Goal: Information Seeking & Learning: Check status

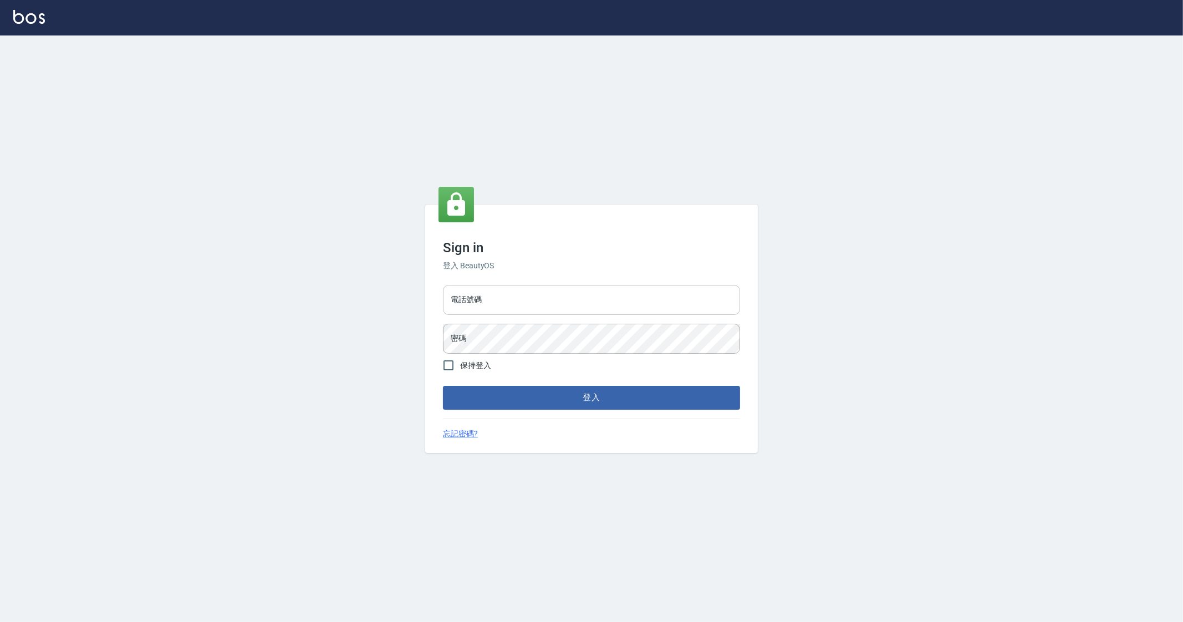
click at [532, 299] on input "電話號碼" at bounding box center [591, 300] width 297 height 30
type input "0912345"
click at [443, 386] on button "登入" at bounding box center [591, 397] width 297 height 23
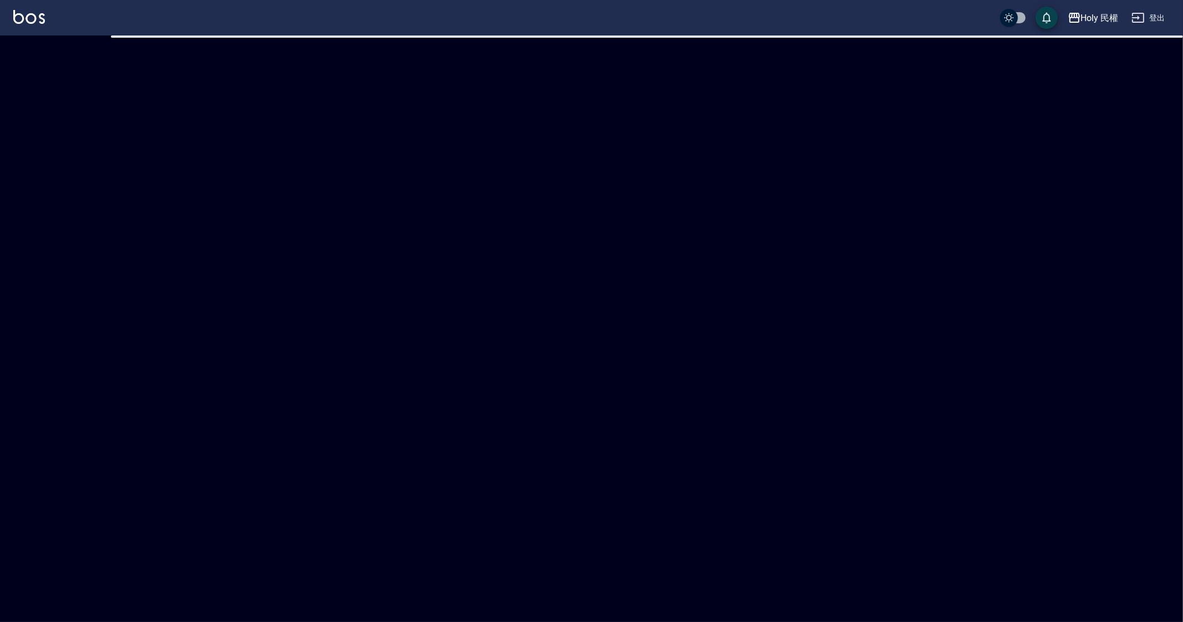
checkbox input "true"
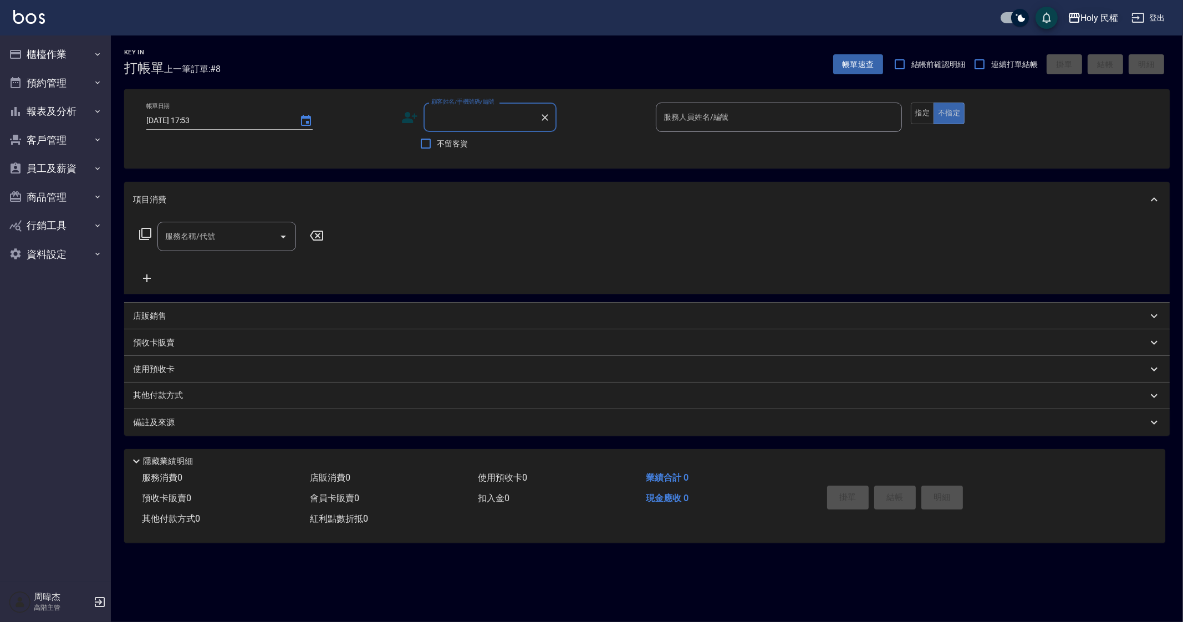
click at [1068, 16] on icon "button" at bounding box center [1074, 17] width 13 height 13
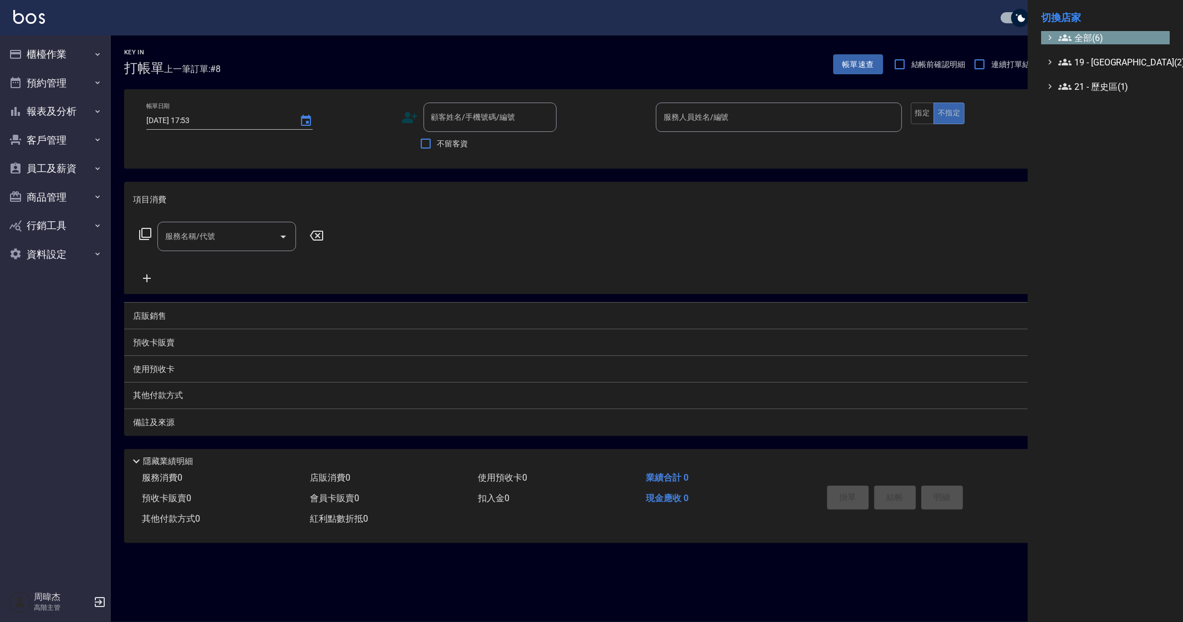
click at [1085, 32] on span "全部(6)" at bounding box center [1111, 37] width 107 height 13
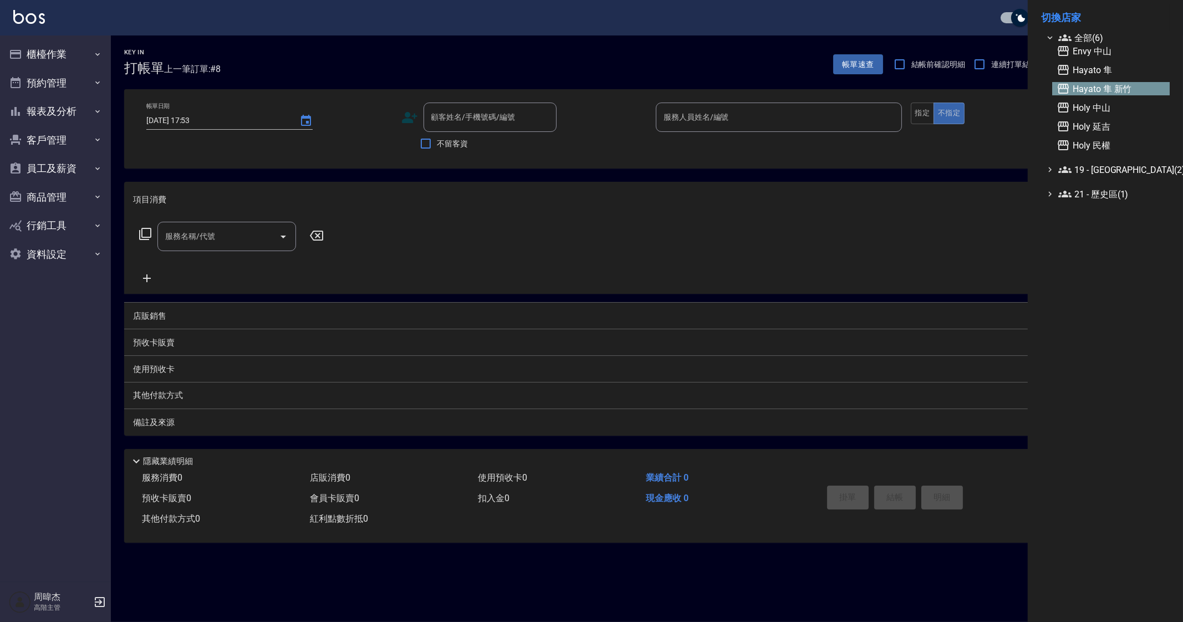
click at [1098, 84] on span "Hayato 隼 新竹" at bounding box center [1110, 88] width 109 height 13
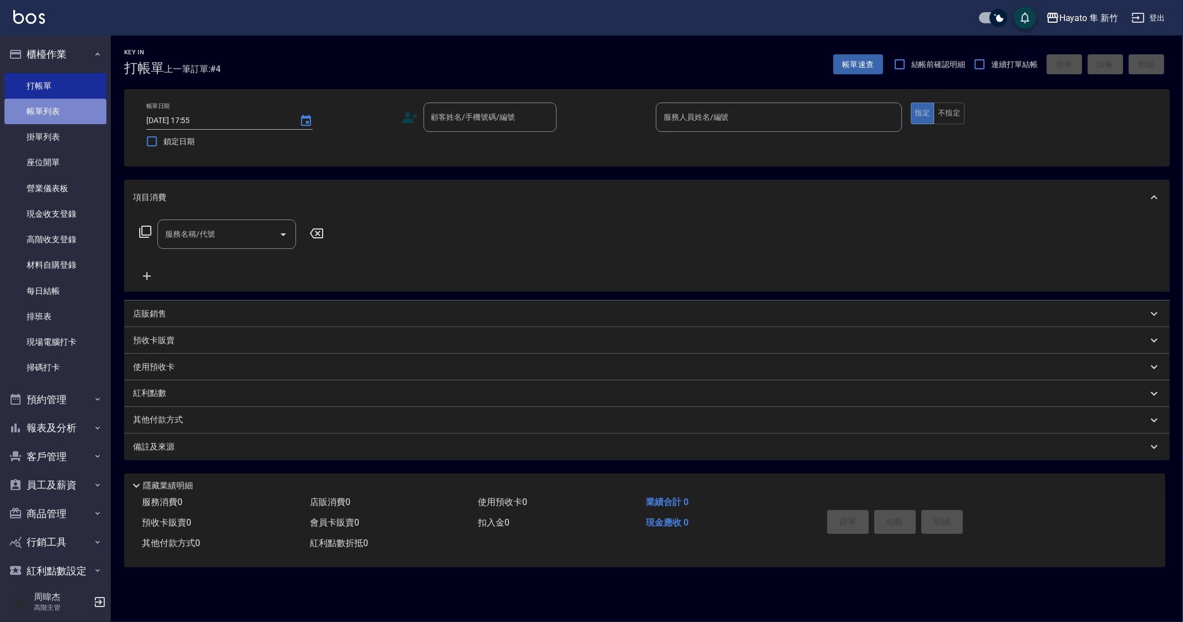
click at [88, 118] on link "帳單列表" at bounding box center [55, 111] width 102 height 25
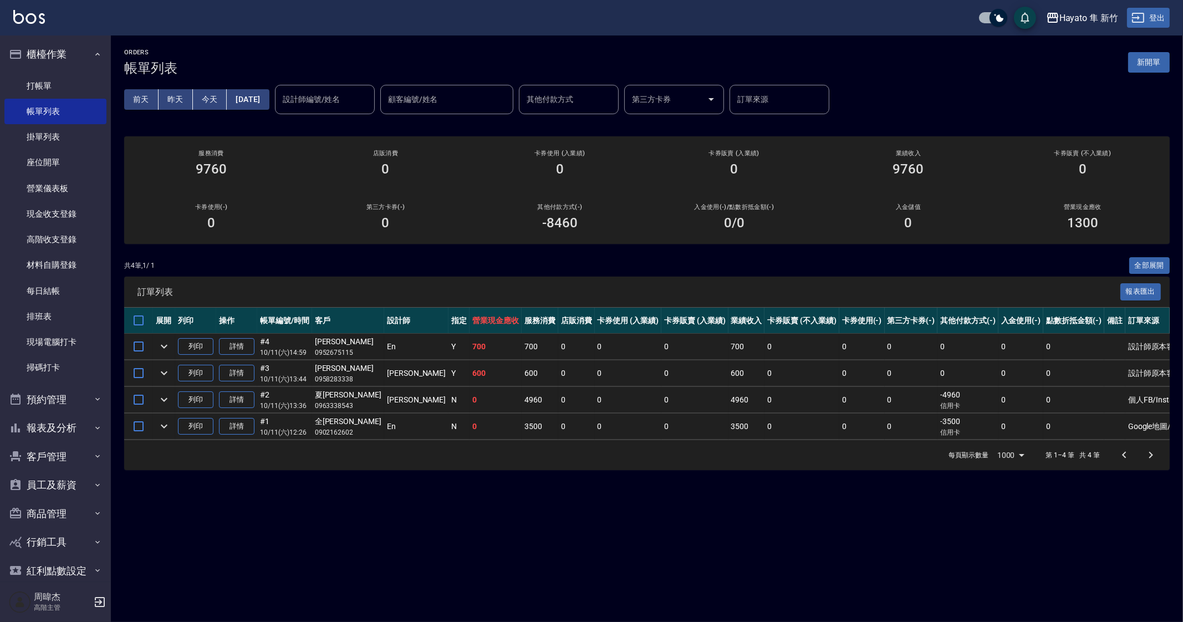
drag, startPoint x: 883, startPoint y: 540, endPoint x: 1142, endPoint y: 14, distance: 585.7
click at [884, 539] on div "ORDERS 帳單列表 新開單 前天 昨天 今天 2025/10/11 設計師編號/姓名 設計師編號/姓名 顧客編號/姓名 顧客編號/姓名 其他付款方式 其他…" at bounding box center [591, 311] width 1183 height 622
click at [1089, 14] on div "Hayato 隼 新竹" at bounding box center [1088, 18] width 59 height 14
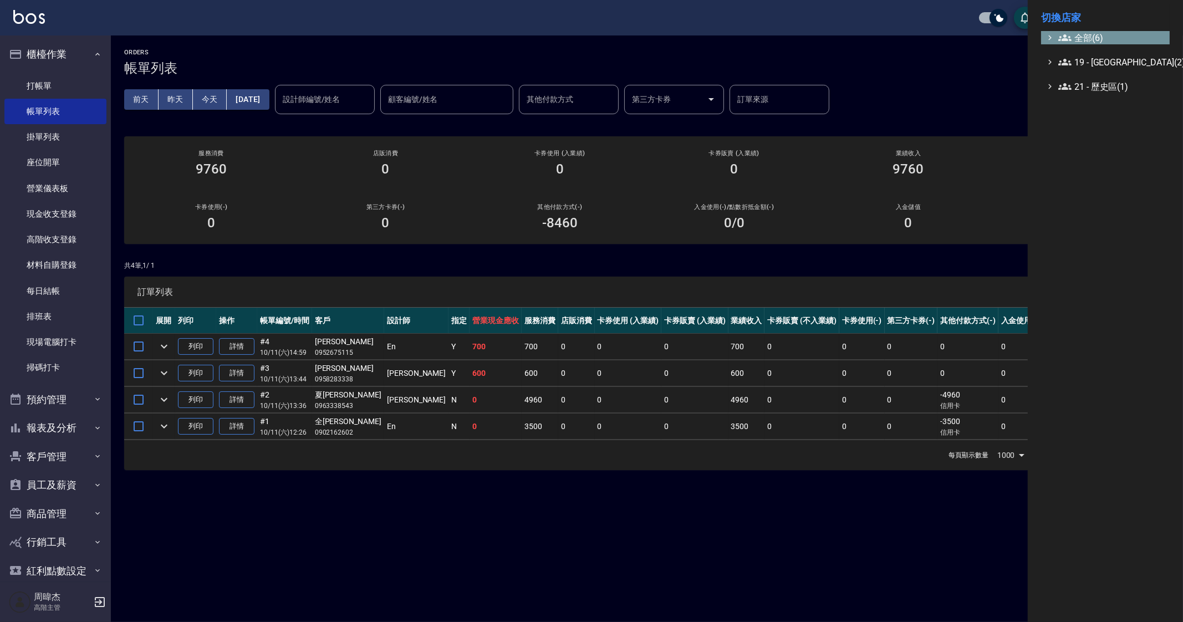
click at [1092, 42] on span "全部(6)" at bounding box center [1111, 37] width 107 height 13
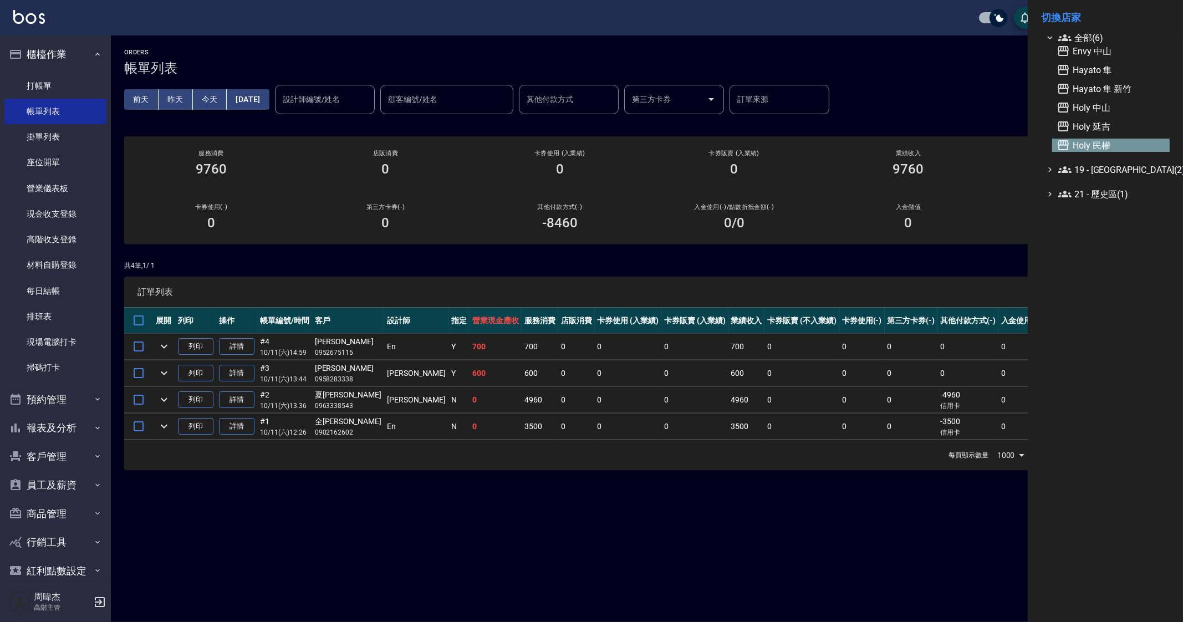
click at [1124, 151] on span "Holy 民權" at bounding box center [1110, 145] width 109 height 13
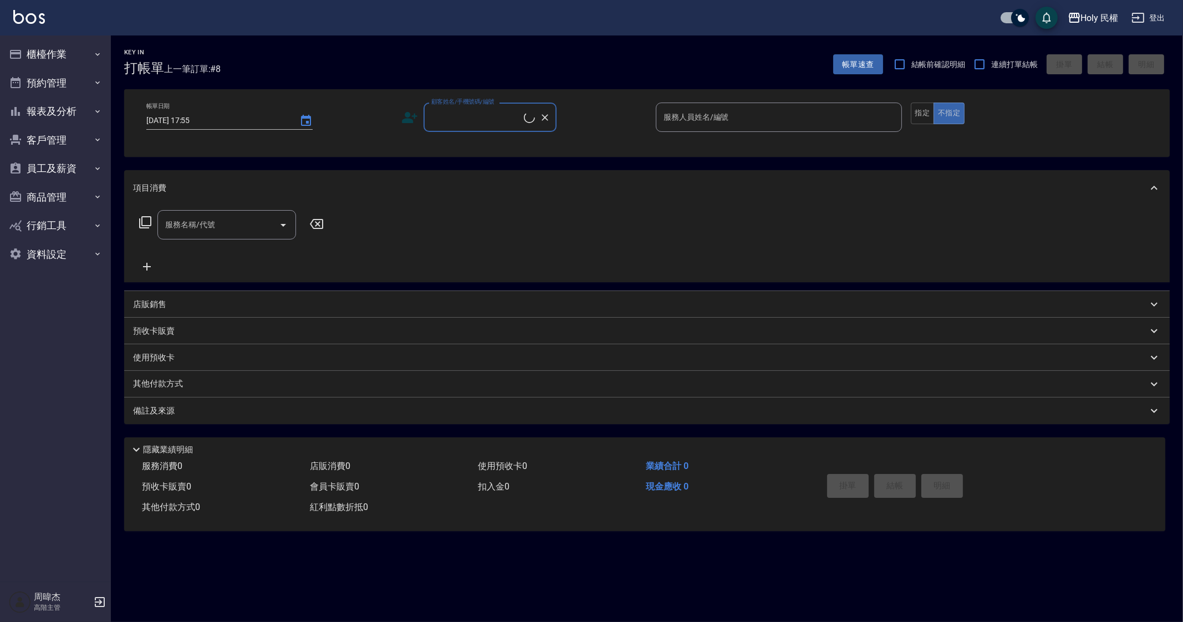
click at [67, 62] on button "櫃檯作業" at bounding box center [55, 54] width 102 height 29
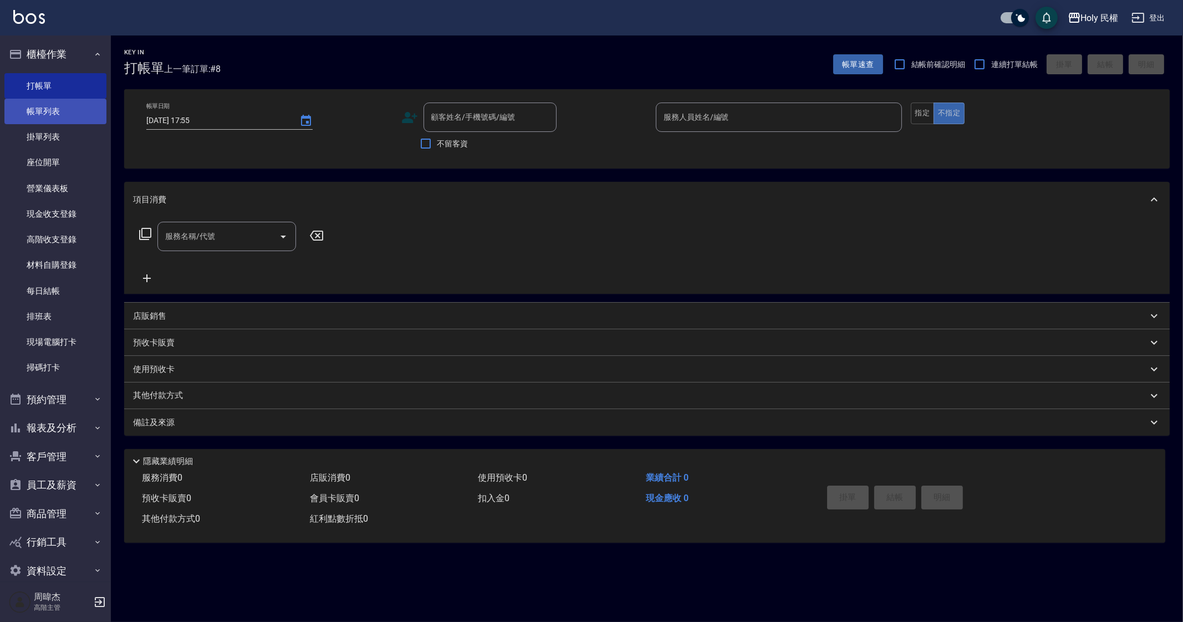
click at [83, 122] on link "帳單列表" at bounding box center [55, 111] width 102 height 25
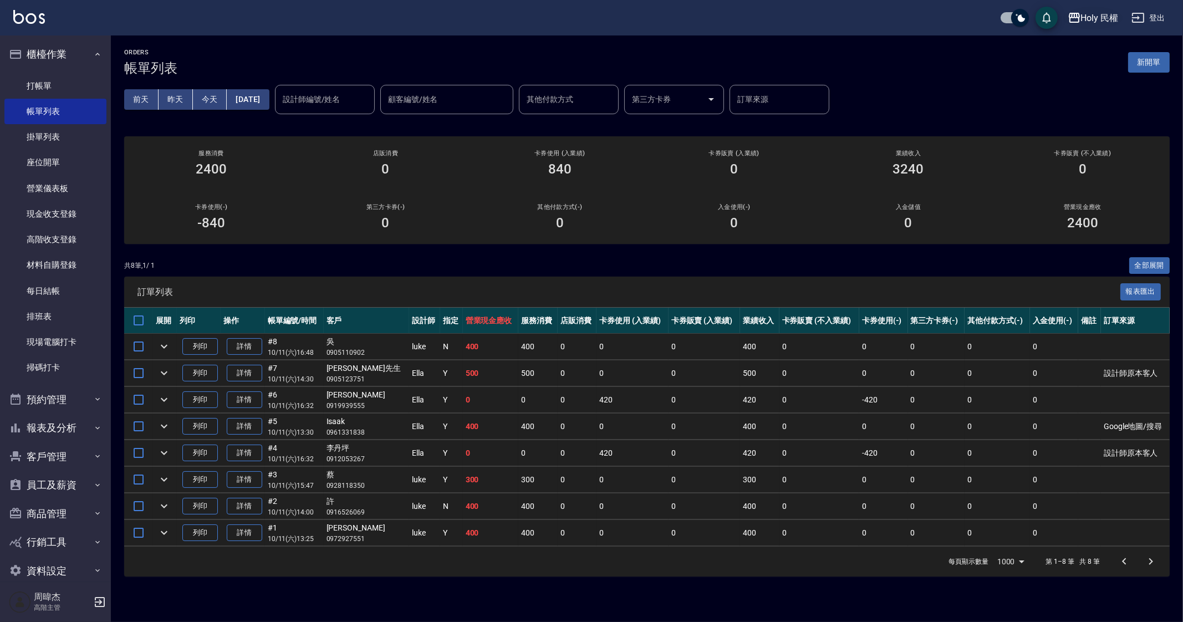
click at [1089, 15] on button "Holy 民權" at bounding box center [1093, 18] width 60 height 23
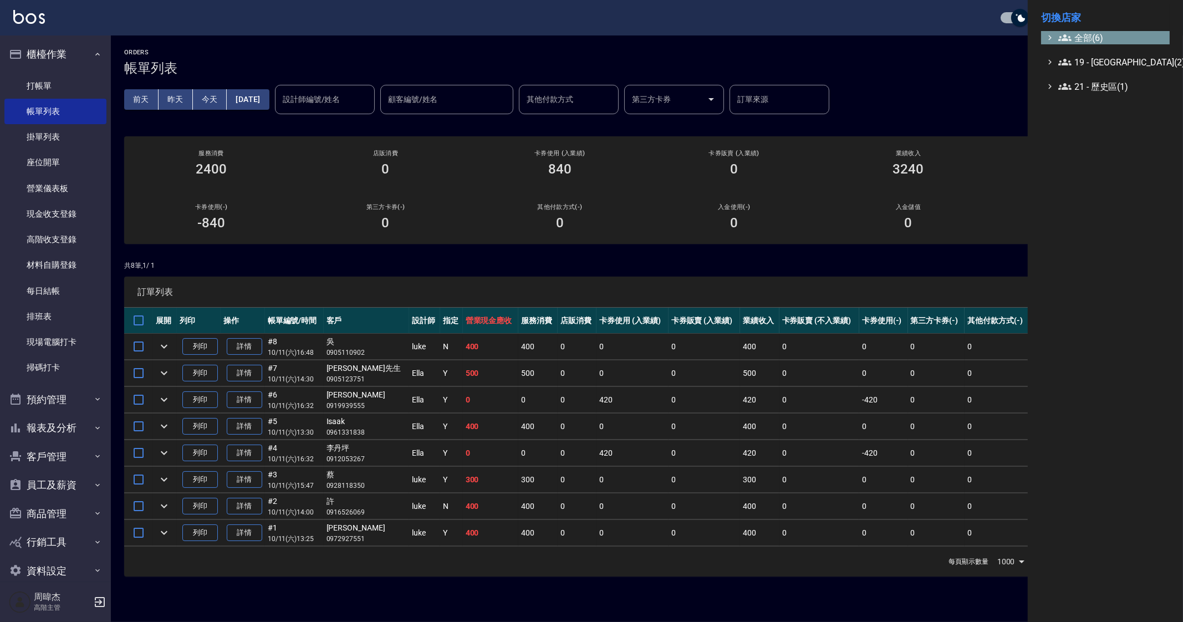
click at [1091, 31] on span "全部(6)" at bounding box center [1111, 37] width 107 height 13
click at [1107, 56] on span "Envy 中山" at bounding box center [1110, 50] width 109 height 13
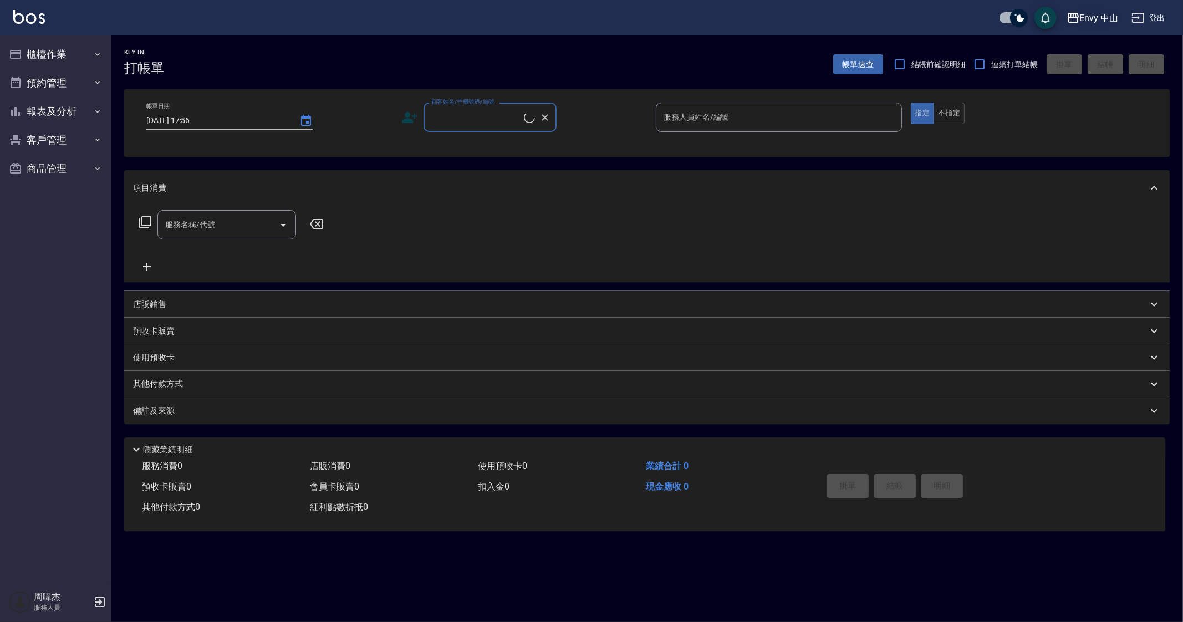
click at [1079, 27] on button "Envy 中山" at bounding box center [1092, 18] width 61 height 23
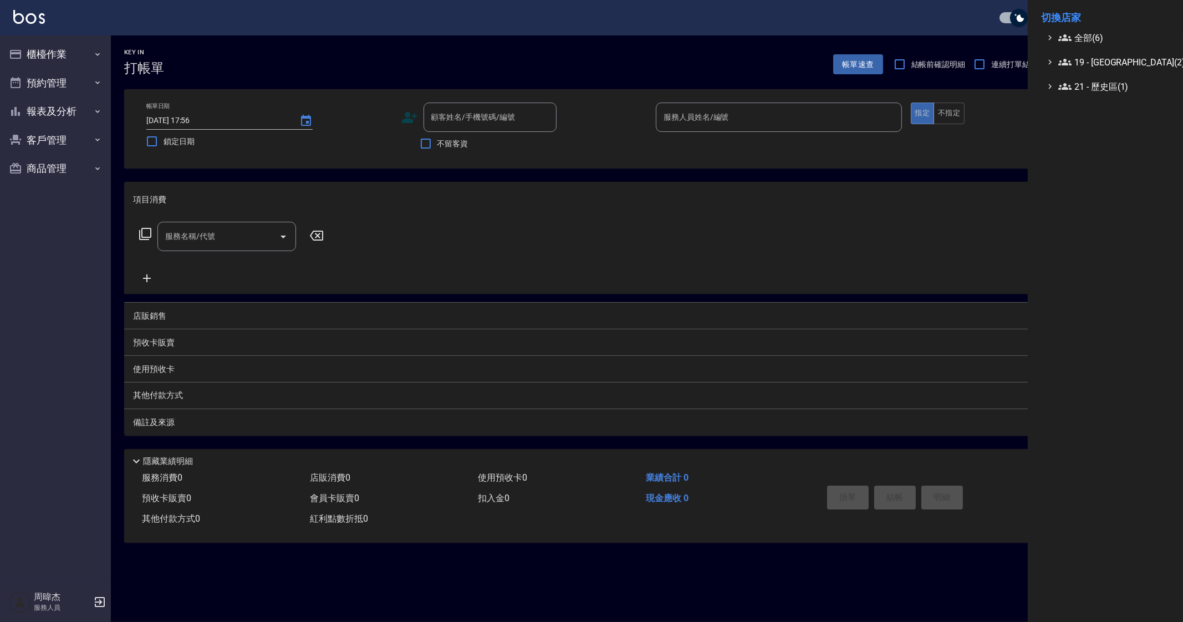
click at [1086, 29] on li "切換店家" at bounding box center [1105, 17] width 129 height 27
click at [1086, 31] on span "全部(6)" at bounding box center [1111, 37] width 107 height 13
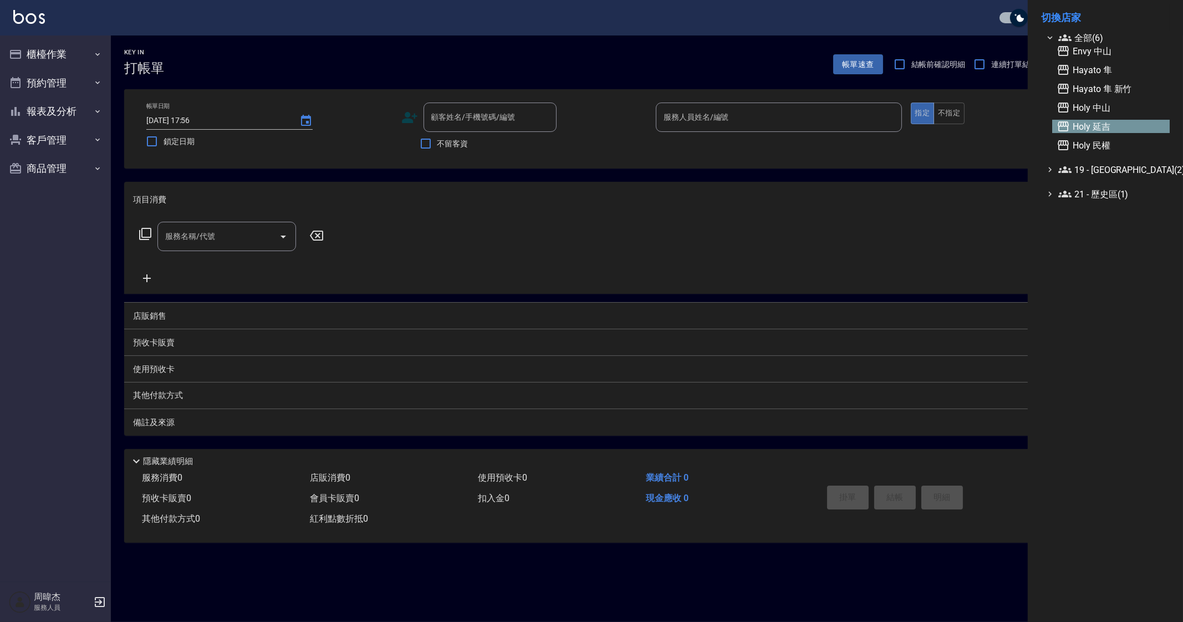
click at [1111, 121] on span "Holy 延吉" at bounding box center [1110, 126] width 109 height 13
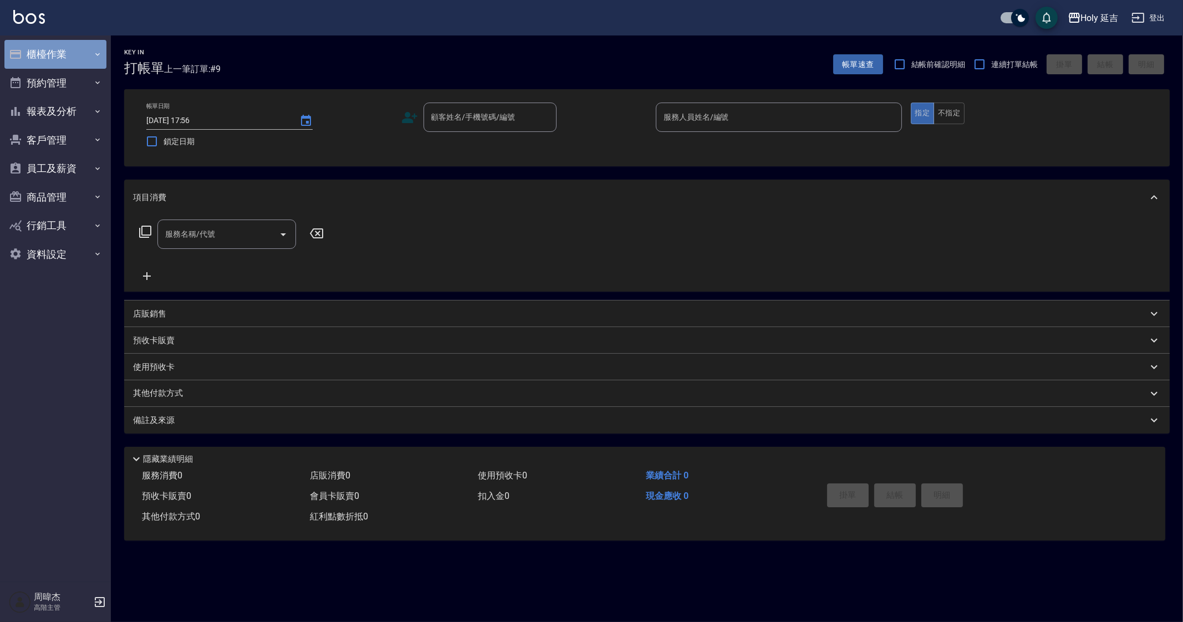
click at [73, 48] on button "櫃檯作業" at bounding box center [55, 54] width 102 height 29
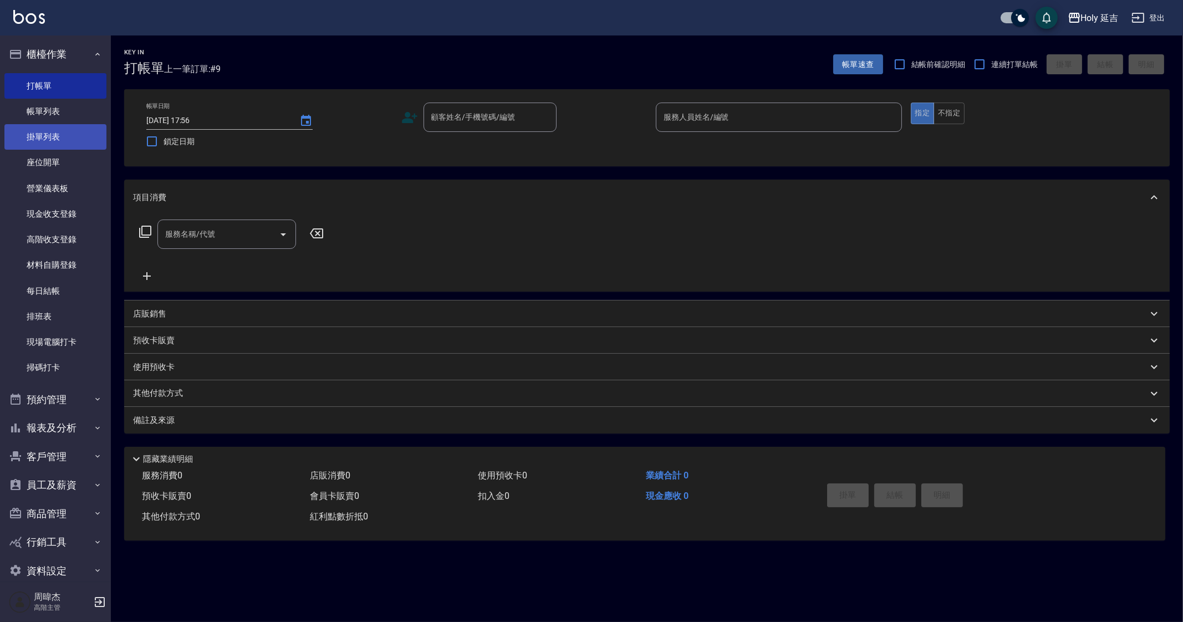
click at [86, 124] on link "掛單列表" at bounding box center [55, 136] width 102 height 25
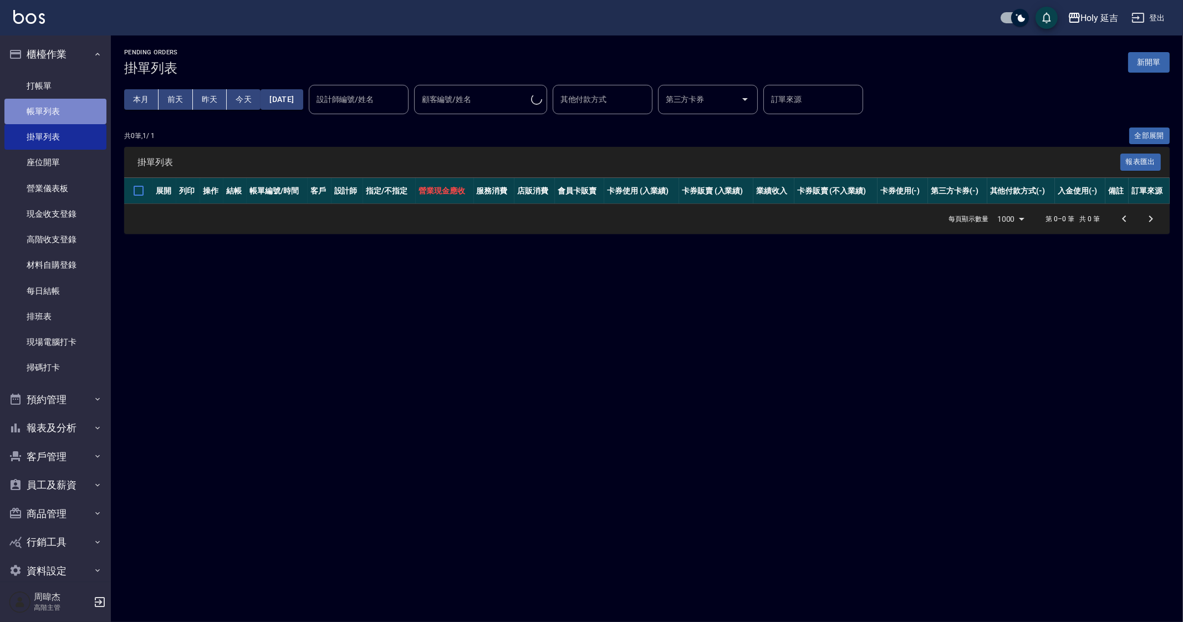
click at [88, 119] on link "帳單列表" at bounding box center [55, 111] width 102 height 25
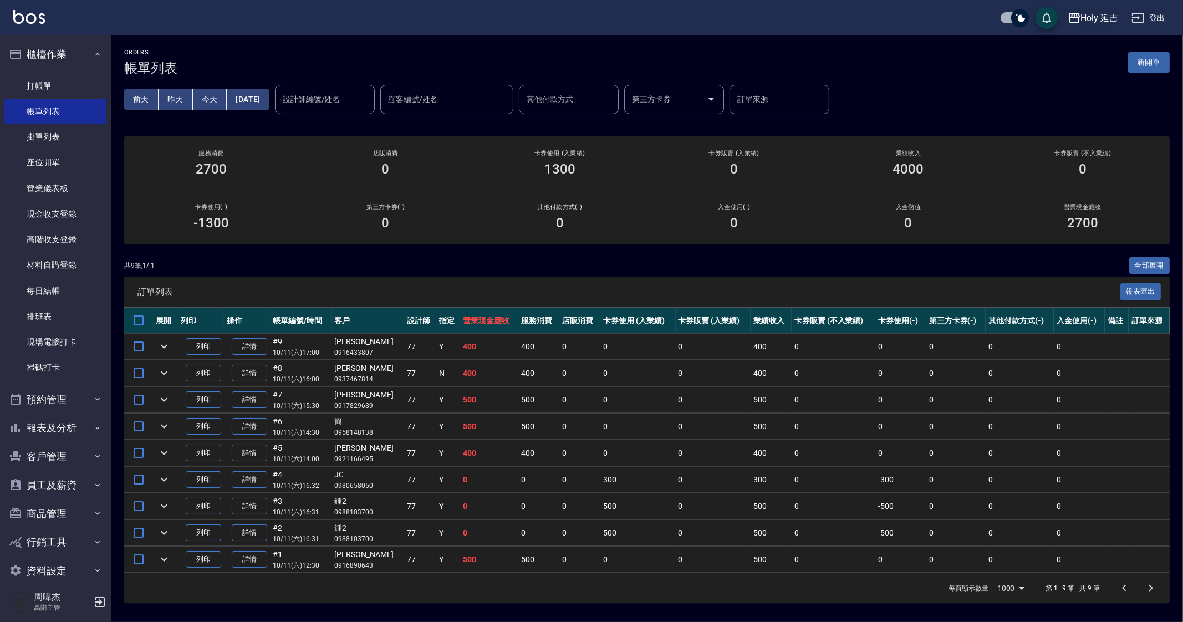
click at [1092, 24] on div "Holy 延吉" at bounding box center [1100, 18] width 38 height 14
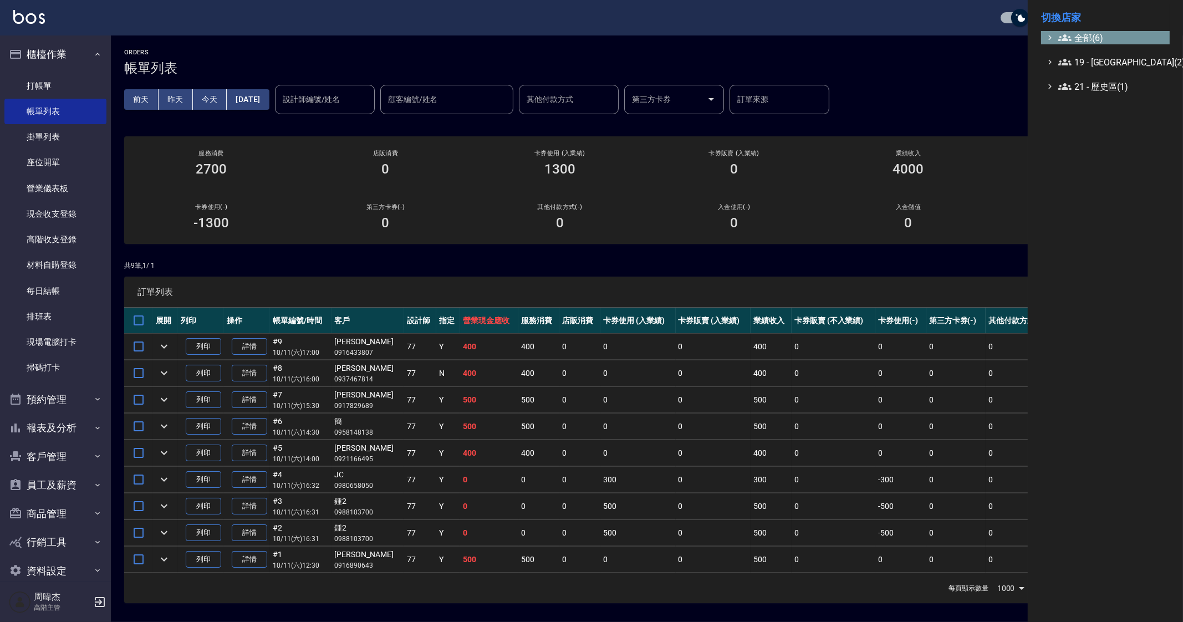
drag, startPoint x: 1097, startPoint y: 35, endPoint x: 1099, endPoint y: 40, distance: 5.8
click at [1097, 36] on span "全部(6)" at bounding box center [1111, 37] width 107 height 13
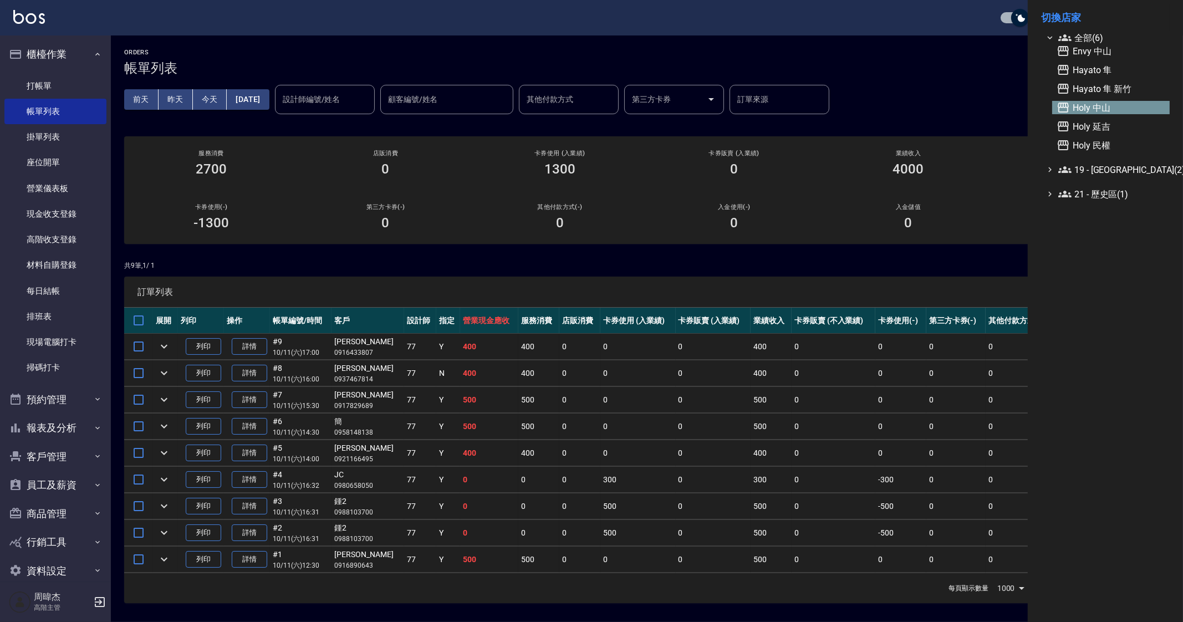
click at [1134, 113] on span "Holy 中山" at bounding box center [1110, 107] width 109 height 13
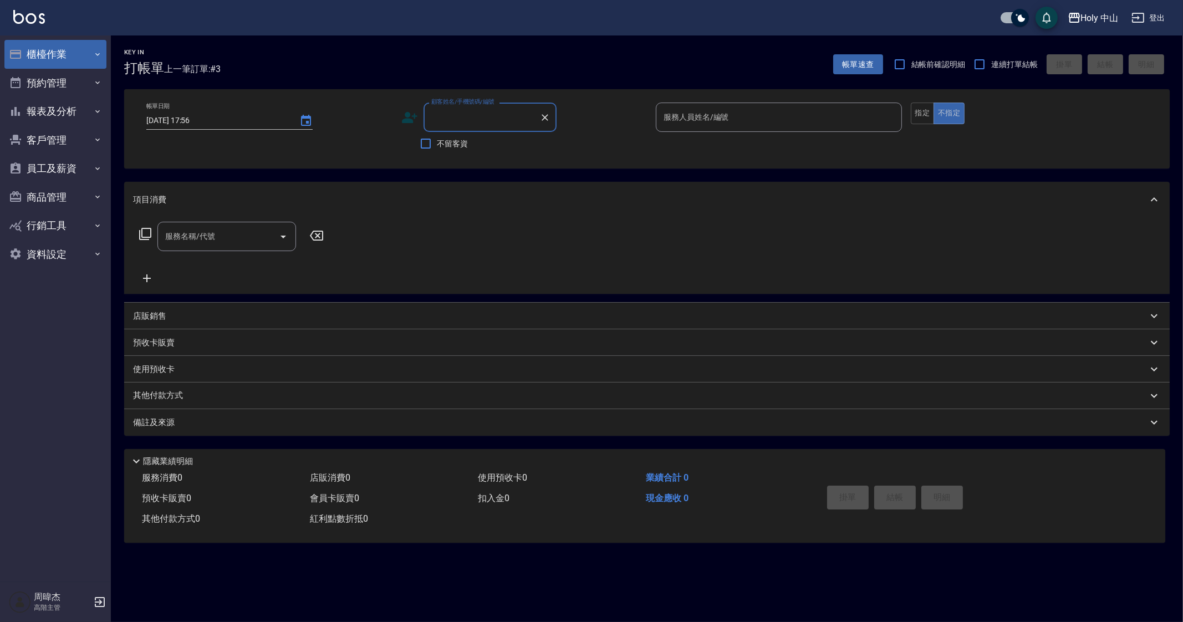
click at [81, 42] on button "櫃檯作業" at bounding box center [55, 54] width 102 height 29
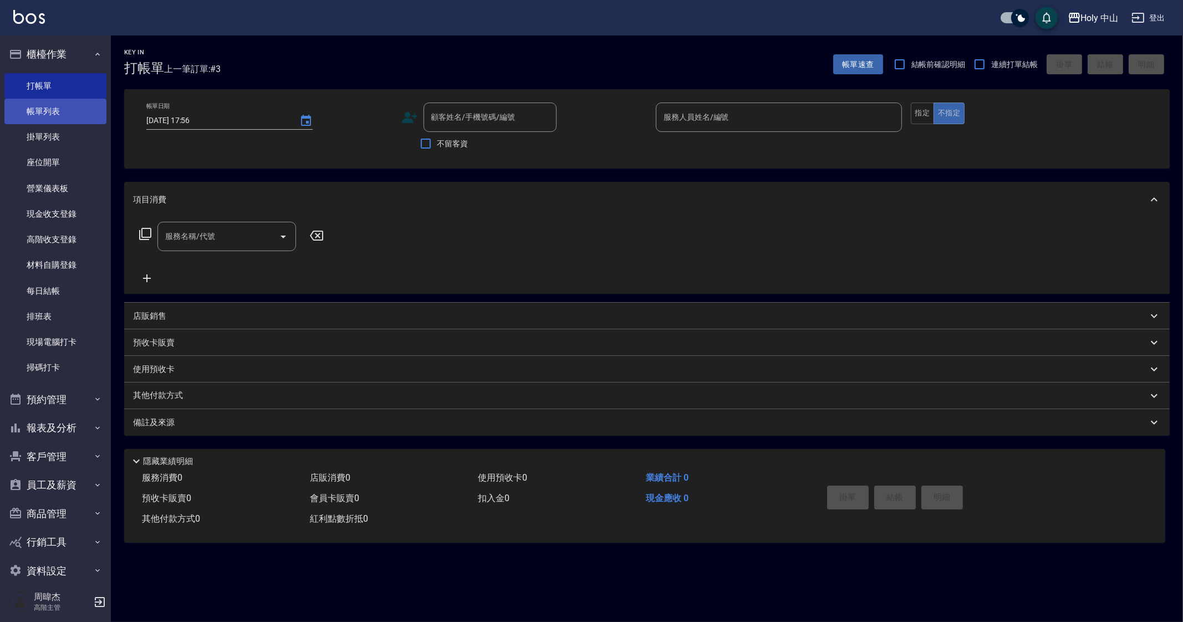
click at [67, 116] on link "帳單列表" at bounding box center [55, 111] width 102 height 25
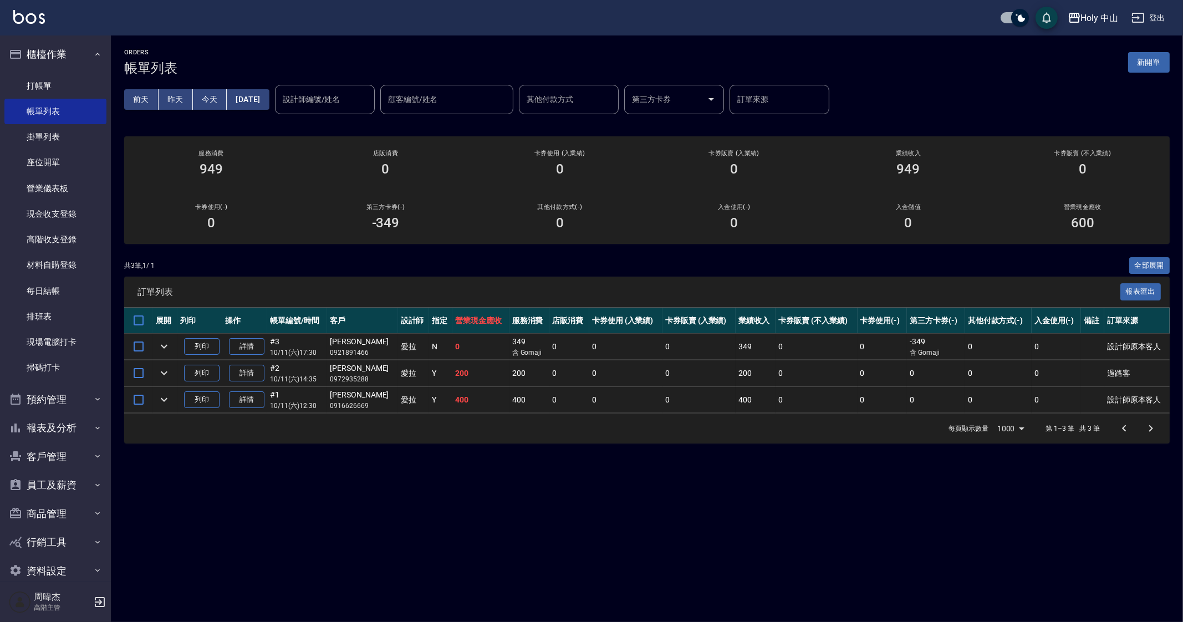
click at [549, 505] on div "ORDERS 帳單列表 新開單 [DATE] [DATE] [DATE] [DATE] 設計師編號/姓名 設計師編號/姓名 顧客編號/姓名 顧客編號/姓名 其…" at bounding box center [591, 311] width 1183 height 622
click at [733, 550] on div "ORDERS 帳單列表 新開單 [DATE] [DATE] [DATE] [DATE] 設計師編號/姓名 設計師編號/姓名 顧客編號/姓名 顧客編號/姓名 其…" at bounding box center [591, 311] width 1183 height 622
click at [165, 378] on icon "expand row" at bounding box center [163, 372] width 13 height 13
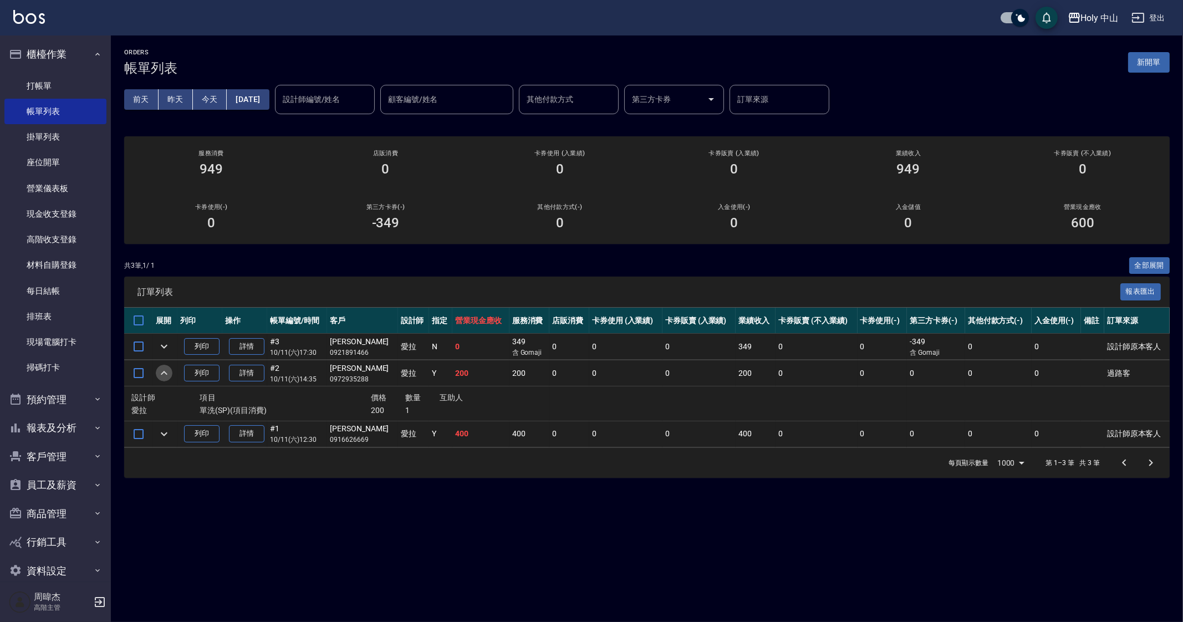
click at [165, 378] on icon "expand row" at bounding box center [163, 372] width 13 height 13
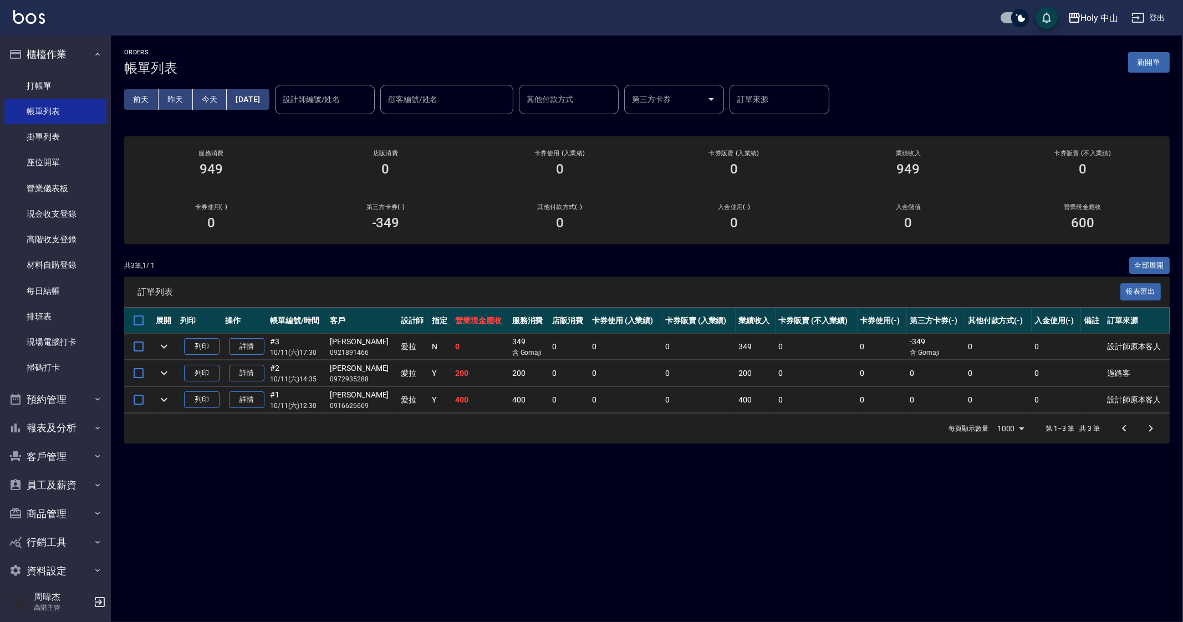
click at [630, 467] on div "ORDERS 帳單列表 新開單 [DATE] [DATE] [DATE] [DATE] 設計師編號/姓名 設計師編號/姓名 顧客編號/姓名 顧客編號/姓名 其…" at bounding box center [591, 311] width 1183 height 622
click at [446, 483] on div "ORDERS 帳單列表 新開單 [DATE] [DATE] [DATE] [DATE] 設計師編號/姓名 設計師編號/姓名 顧客編號/姓名 顧客編號/姓名 其…" at bounding box center [591, 311] width 1183 height 622
click at [21, 50] on icon "button" at bounding box center [15, 54] width 13 height 13
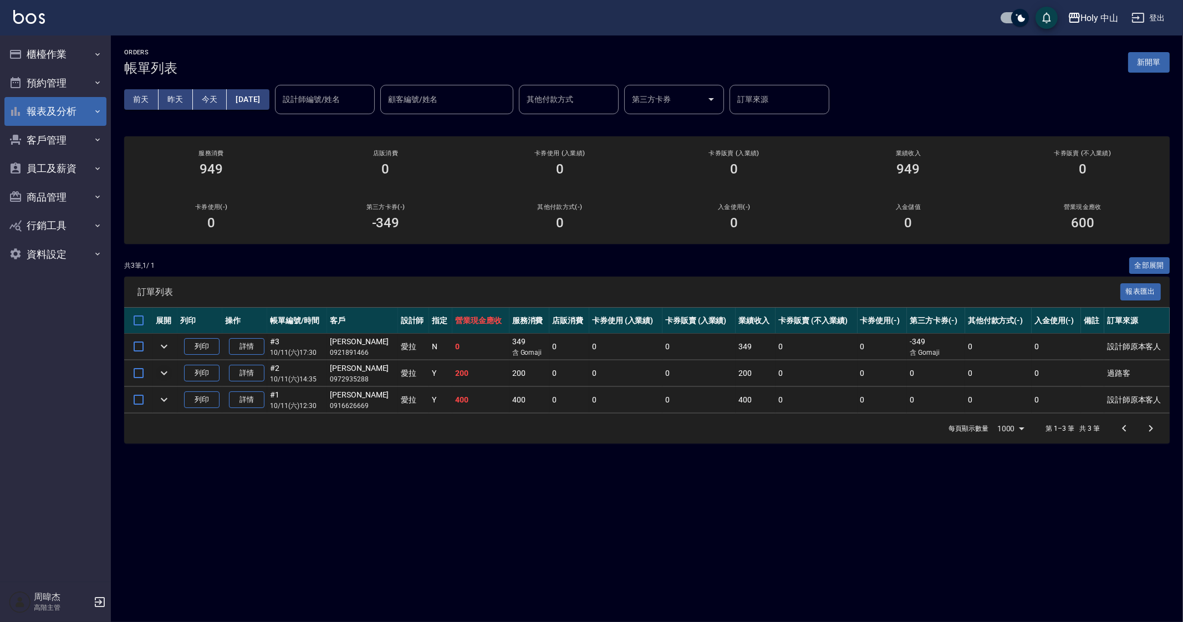
click at [66, 104] on button "報表及分析" at bounding box center [55, 111] width 102 height 29
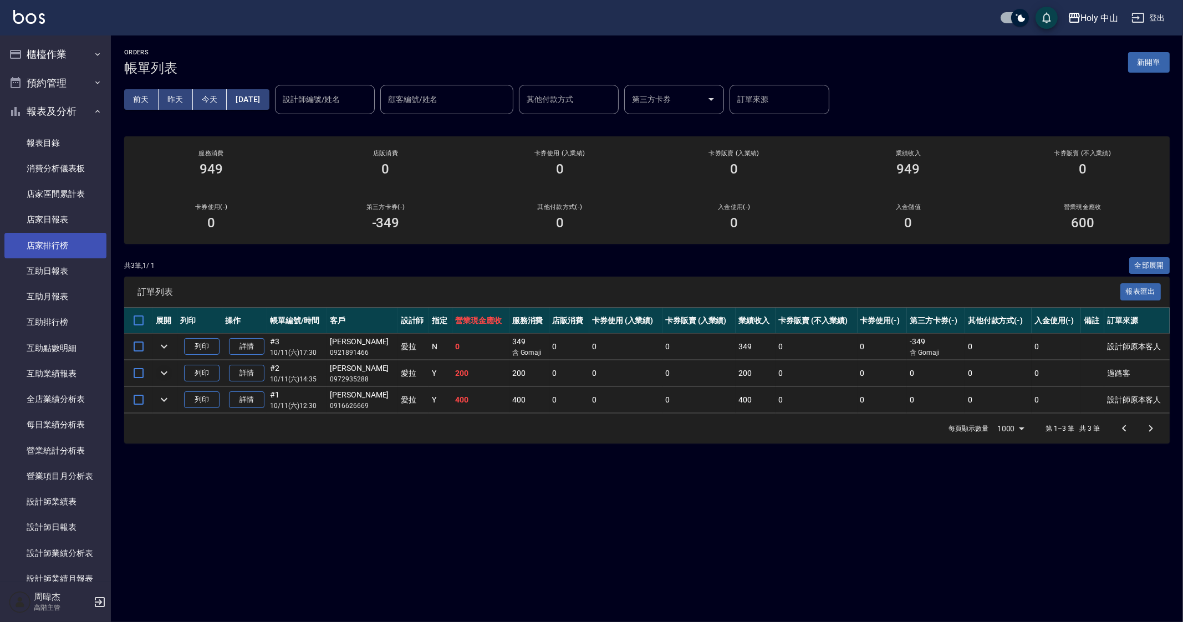
click at [70, 248] on link "店家排行榜" at bounding box center [55, 245] width 102 height 25
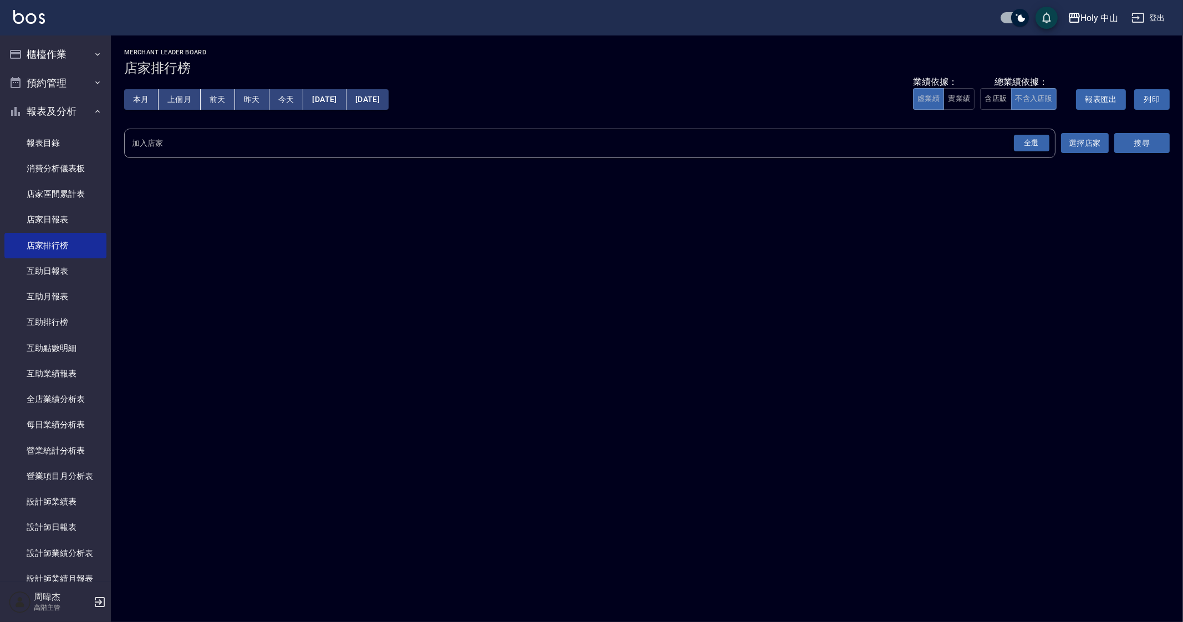
click at [1029, 142] on div "全選" at bounding box center [1031, 143] width 35 height 17
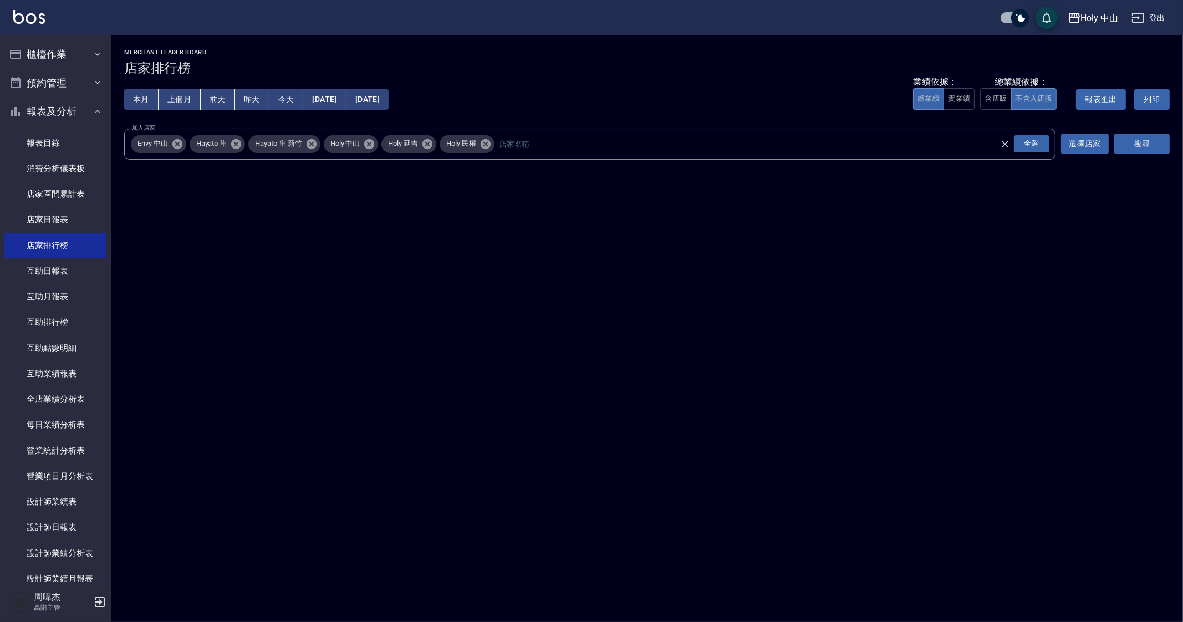
click at [1160, 146] on button "搜尋" at bounding box center [1141, 144] width 55 height 21
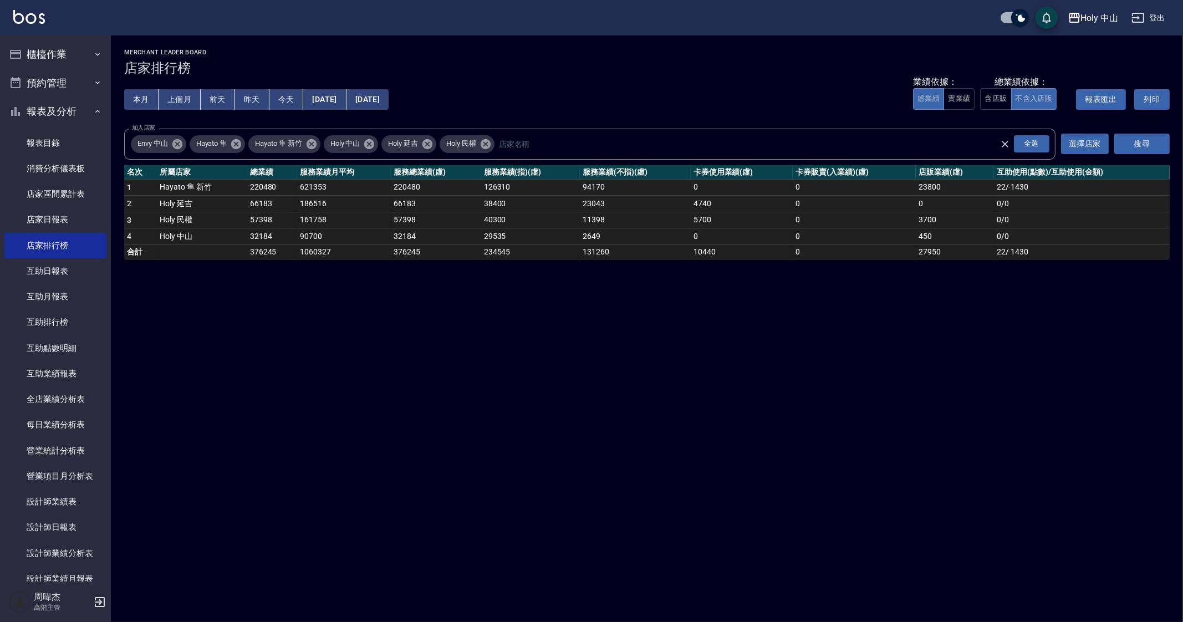
click at [411, 412] on div "Holy 中山 [DATE] - [DATE] 店家排行榜 列印時間： [DATE][PHONE_NUMBER]:57 Merchant Leader Boa…" at bounding box center [591, 311] width 1183 height 622
click at [769, 418] on div "Holy 中山 [DATE] - [DATE] 店家排行榜 列印時間： [DATE][PHONE_NUMBER]:57 Merchant Leader Boa…" at bounding box center [591, 311] width 1183 height 622
click at [795, 383] on div "Holy 中山 [DATE] - [DATE] 店家排行榜 列印時間： [DATE][PHONE_NUMBER]:57 Merchant Leader Boa…" at bounding box center [591, 311] width 1183 height 622
click at [739, 459] on div "Holy 中山 [DATE] - [DATE] 店家排行榜 列印時間： [DATE][PHONE_NUMBER]:57 Merchant Leader Boa…" at bounding box center [591, 311] width 1183 height 622
click at [362, 405] on div "Holy 中山 [DATE] - [DATE] 店家排行榜 列印時間： [DATE][PHONE_NUMBER]:57 Merchant Leader Boa…" at bounding box center [591, 311] width 1183 height 622
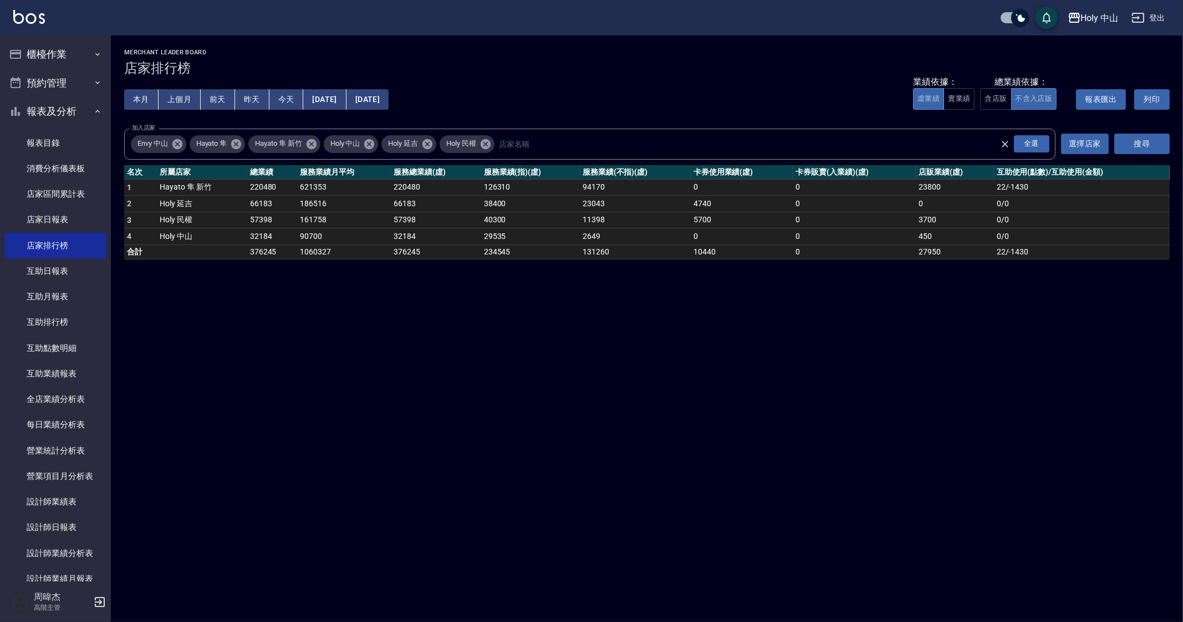
click at [473, 408] on div "Holy 中山 [DATE] - [DATE] 店家排行榜 列印時間： [DATE][PHONE_NUMBER]:57 Merchant Leader Boa…" at bounding box center [591, 311] width 1183 height 622
